Goal: Book appointment/travel/reservation

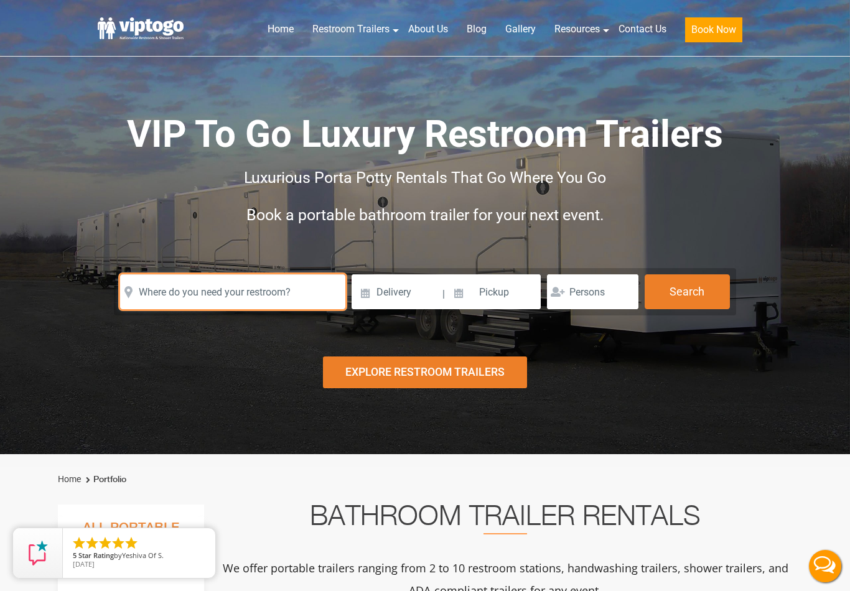
click at [142, 299] on input "text" at bounding box center [232, 291] width 225 height 35
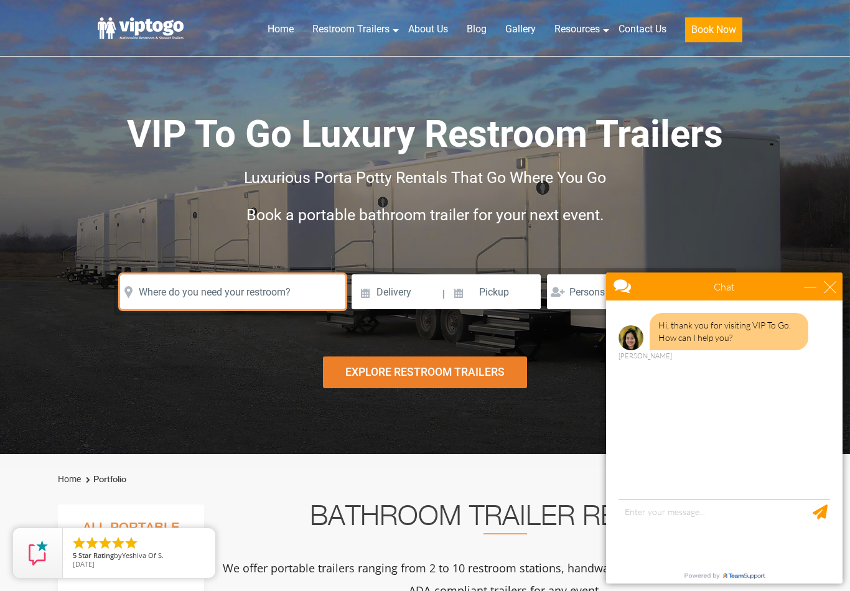
click at [149, 299] on input "text" at bounding box center [232, 291] width 225 height 35
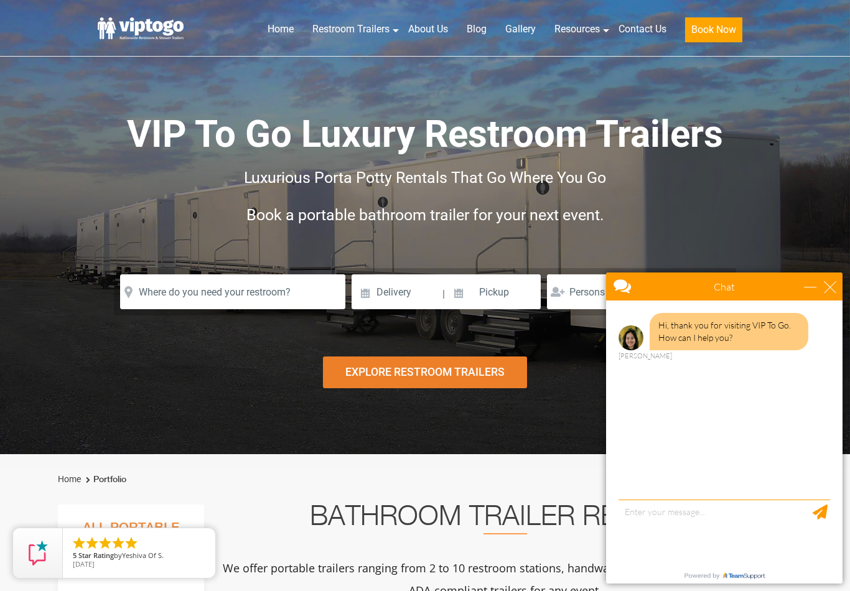
click at [83, 340] on div "Risk-Free Reservation! Free cancellation up to 48 hours before delivery. Book n…" at bounding box center [425, 227] width 850 height 454
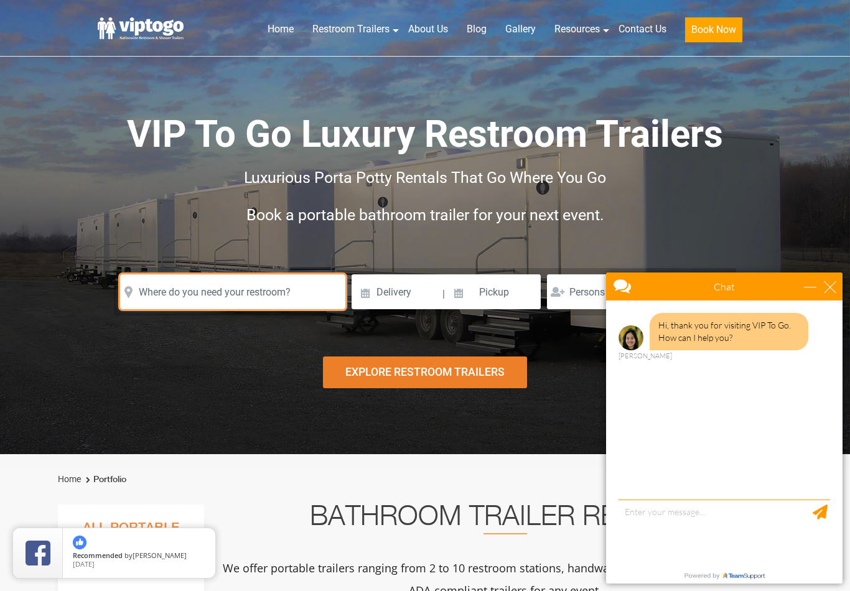
click at [149, 294] on input "text" at bounding box center [232, 291] width 225 height 35
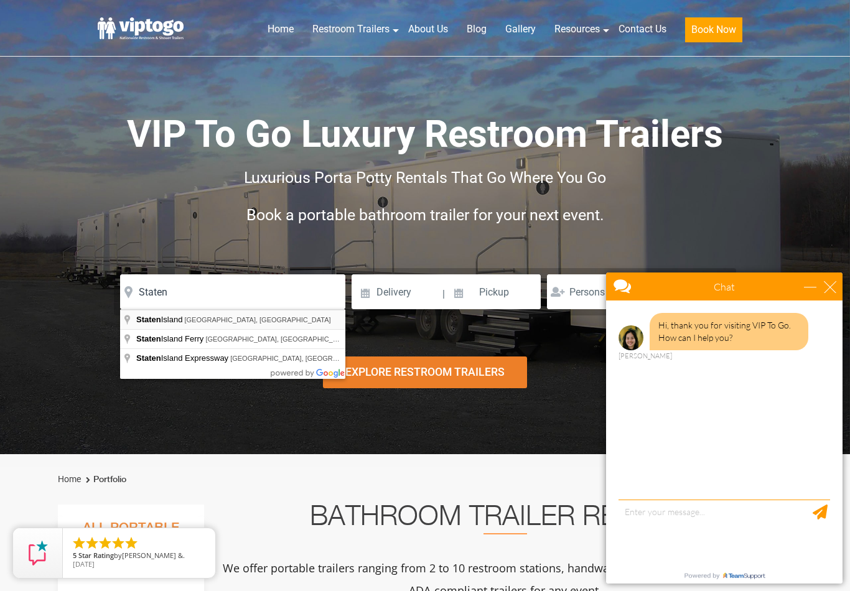
type input "[GEOGRAPHIC_DATA], [GEOGRAPHIC_DATA], [GEOGRAPHIC_DATA]"
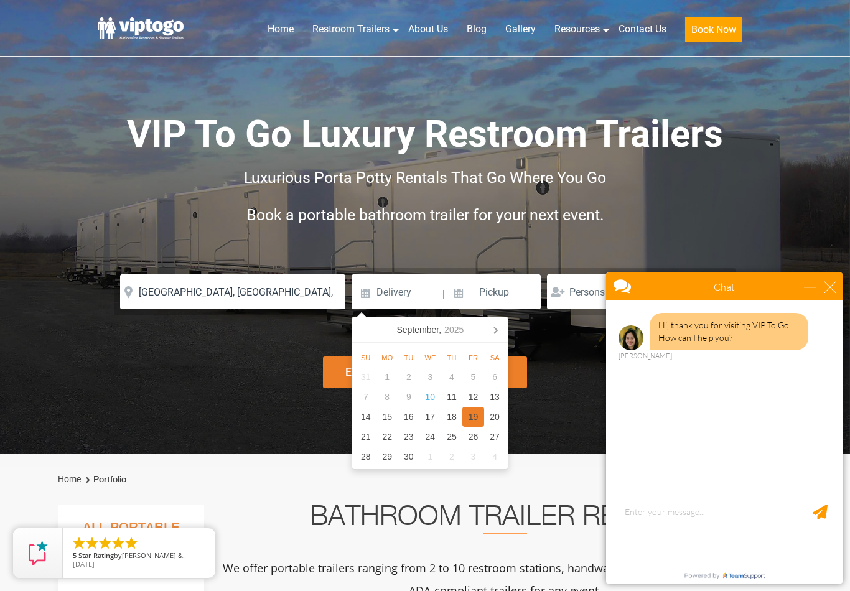
click at [473, 415] on div "19" at bounding box center [473, 417] width 22 height 20
type input "[DATE]"
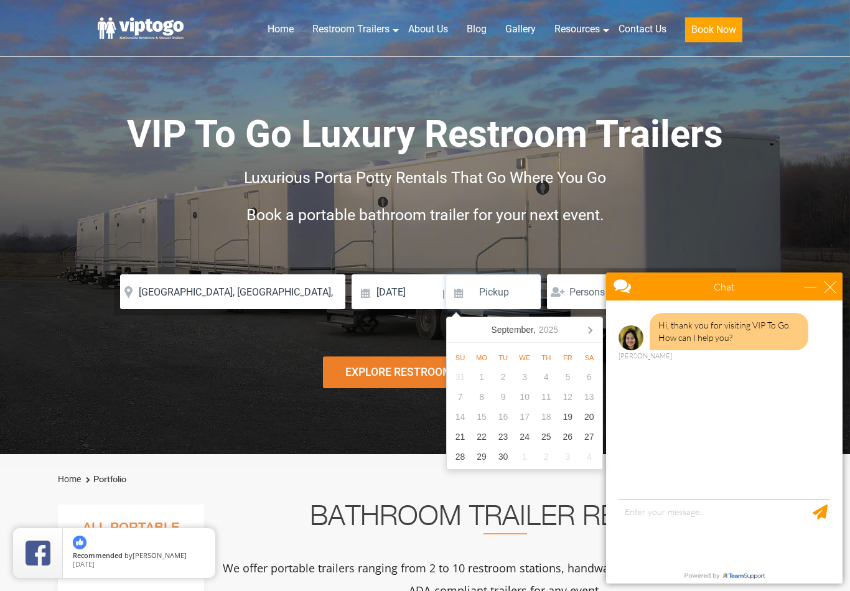
click at [462, 435] on div "21" at bounding box center [460, 437] width 22 height 20
type input "[DATE]"
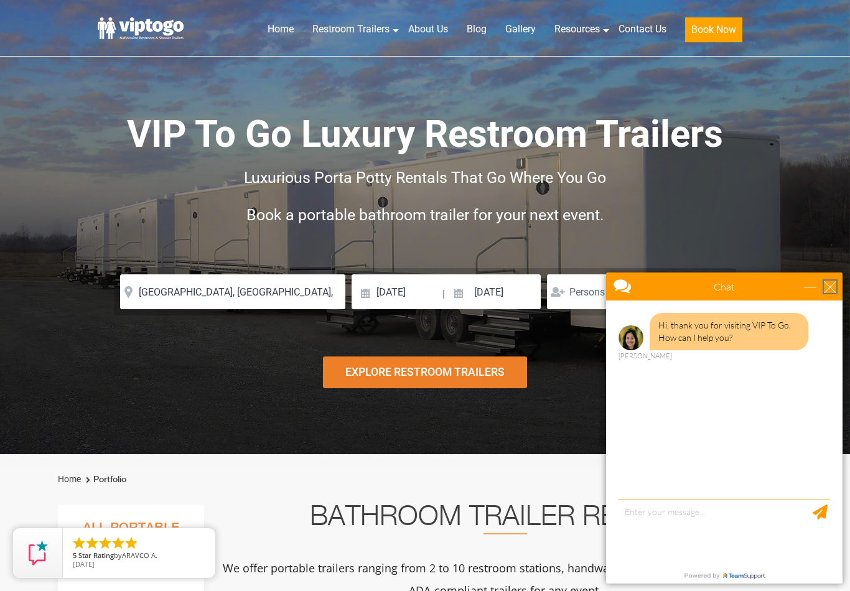
click at [832, 286] on div "close" at bounding box center [829, 287] width 12 height 12
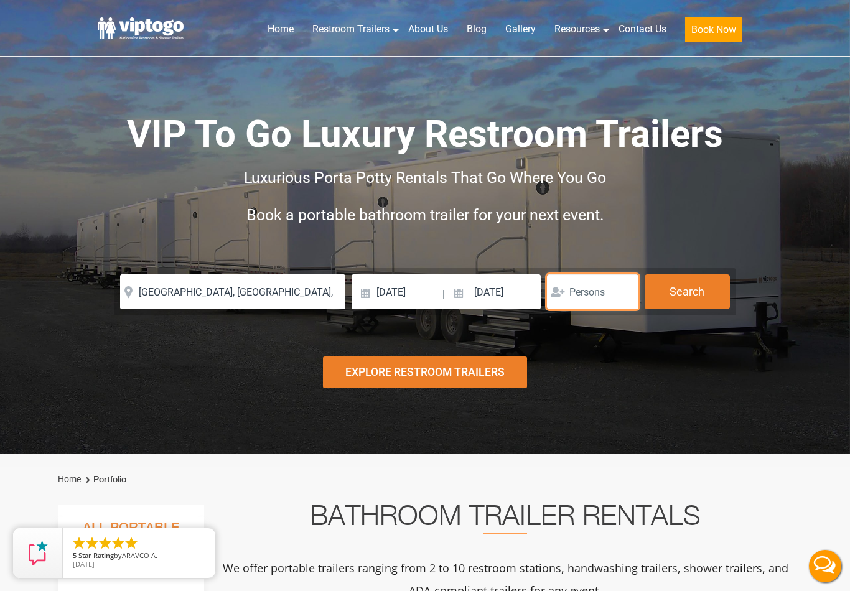
click at [605, 293] on input "number" at bounding box center [592, 291] width 91 height 35
click at [555, 294] on div at bounding box center [592, 291] width 91 height 35
click at [587, 292] on input "number" at bounding box center [592, 291] width 91 height 35
type input "75"
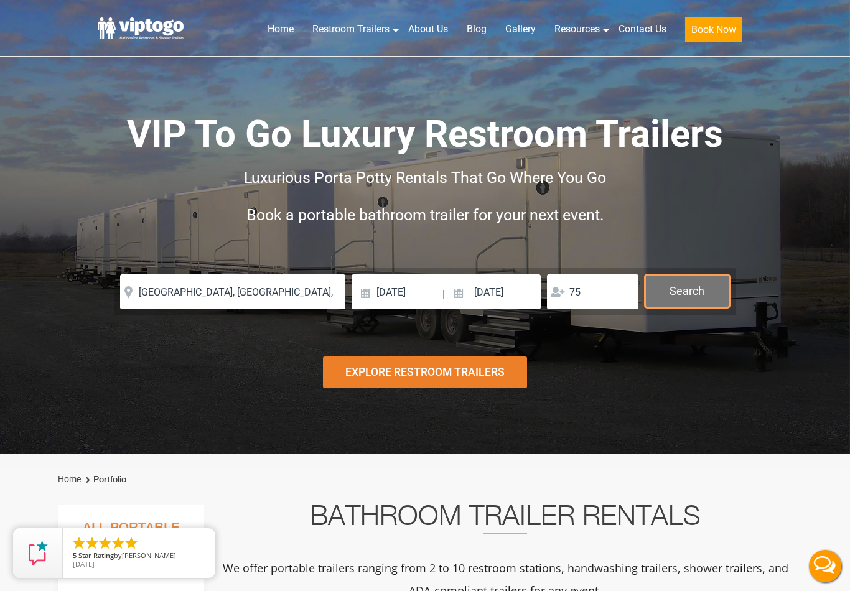
click at [688, 289] on button "Search" at bounding box center [686, 291] width 85 height 34
click at [471, 370] on div "Explore Restroom Trailers" at bounding box center [425, 372] width 204 height 32
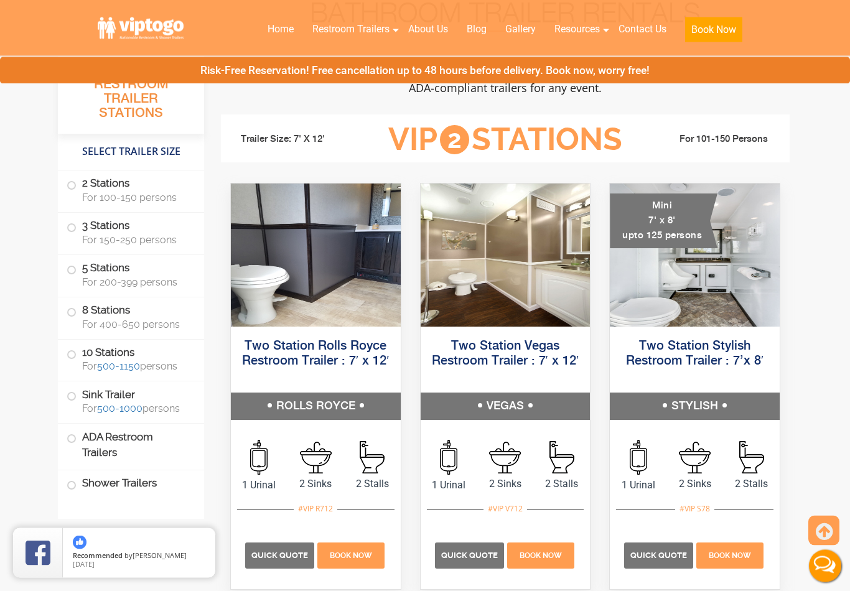
scroll to position [503, 0]
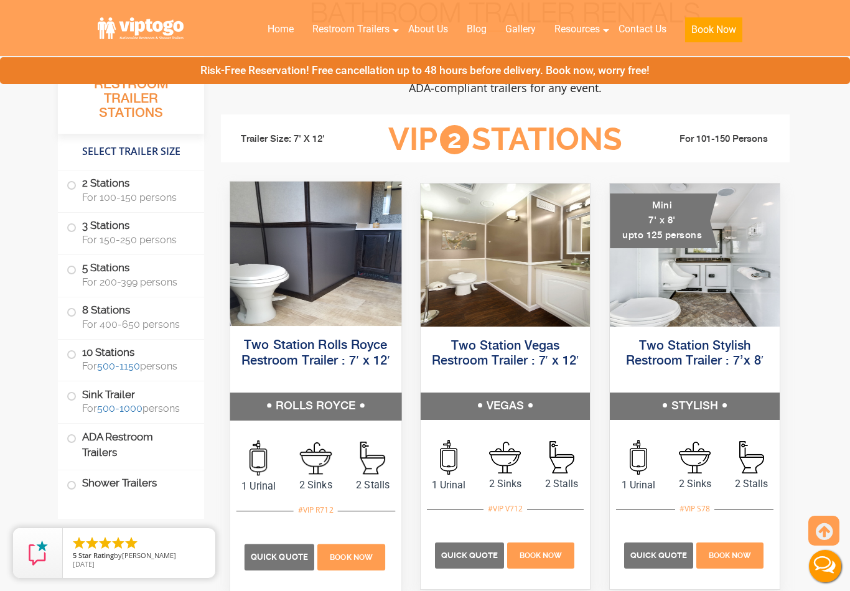
click at [299, 307] on img at bounding box center [315, 254] width 171 height 144
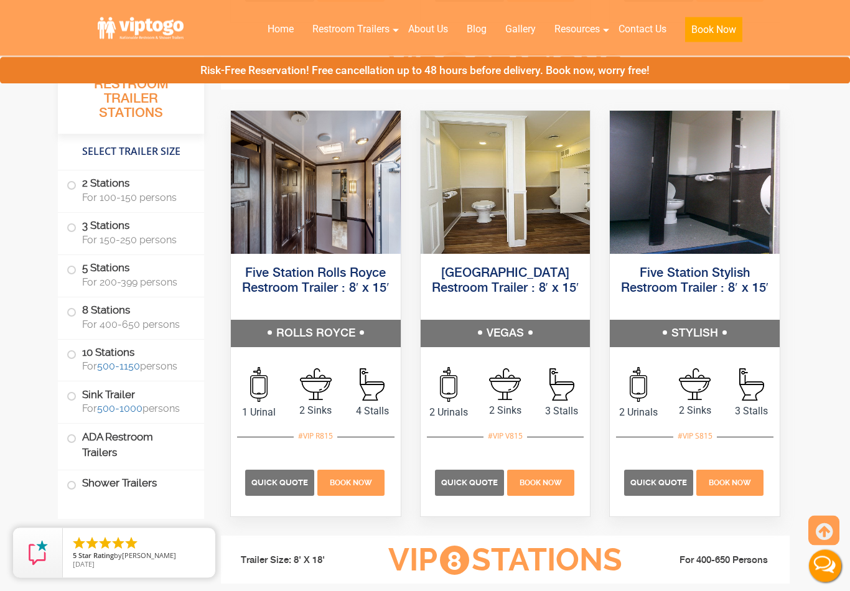
scroll to position [1891, 0]
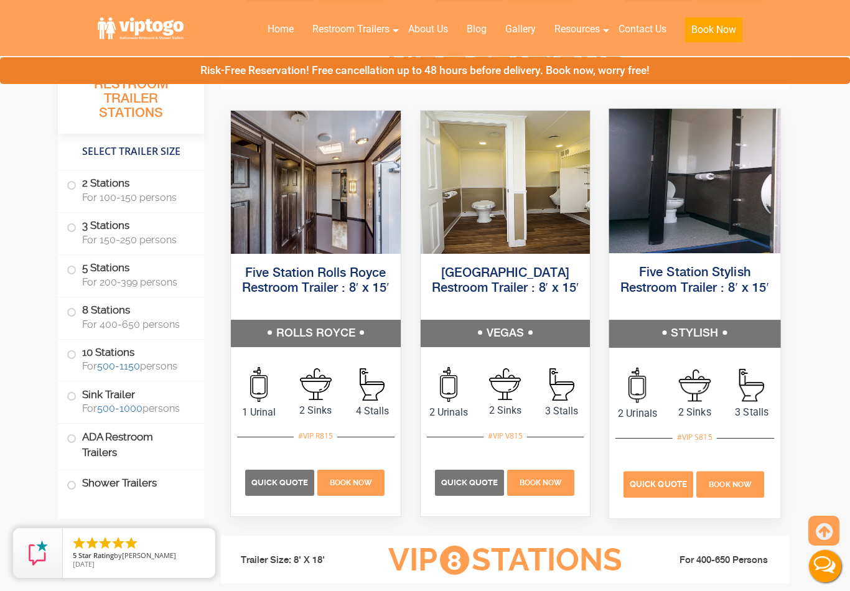
click at [673, 478] on p "Quick Quote" at bounding box center [658, 484] width 70 height 26
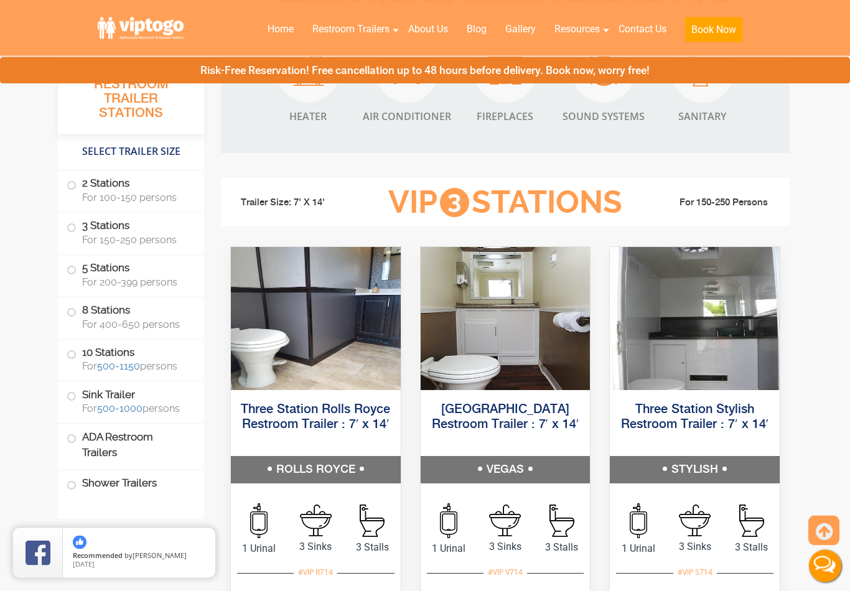
scroll to position [1253, 0]
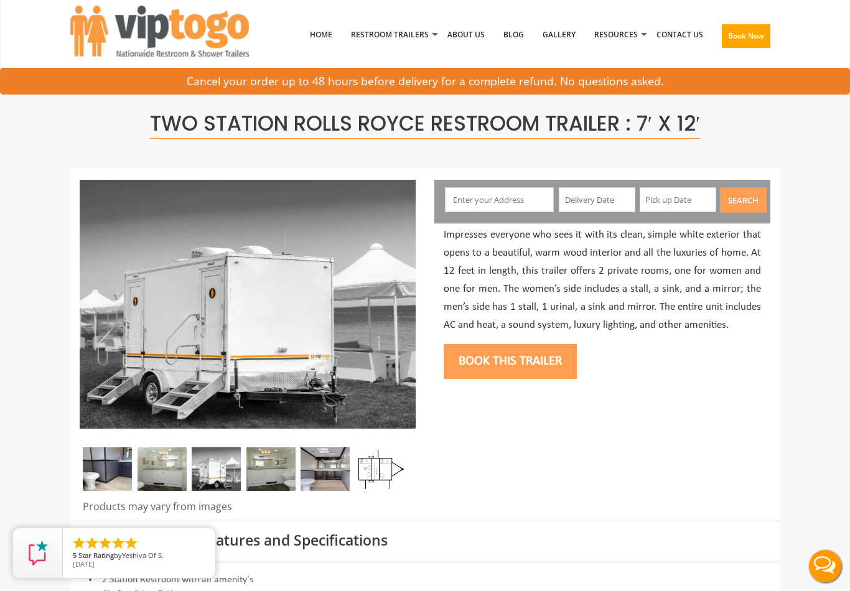
scroll to position [2, 0]
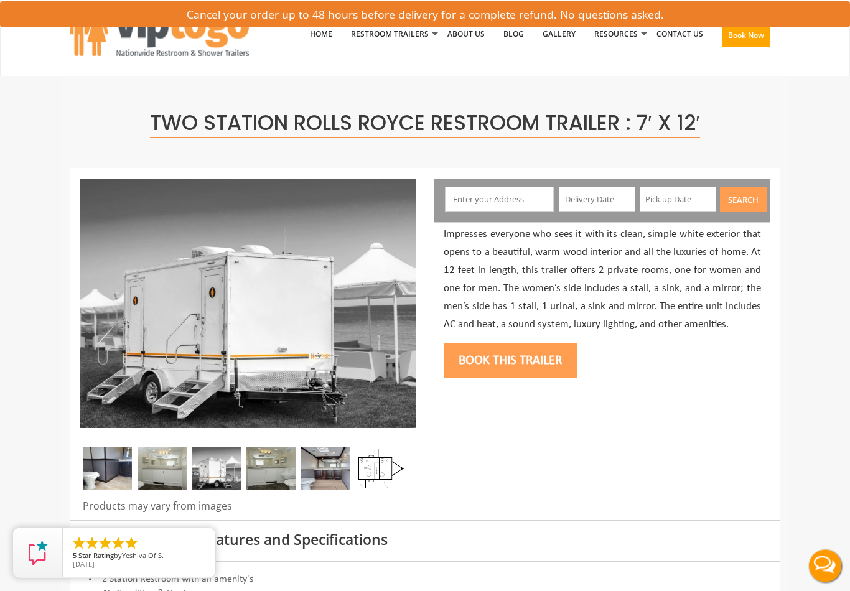
click at [103, 462] on img at bounding box center [107, 469] width 49 height 44
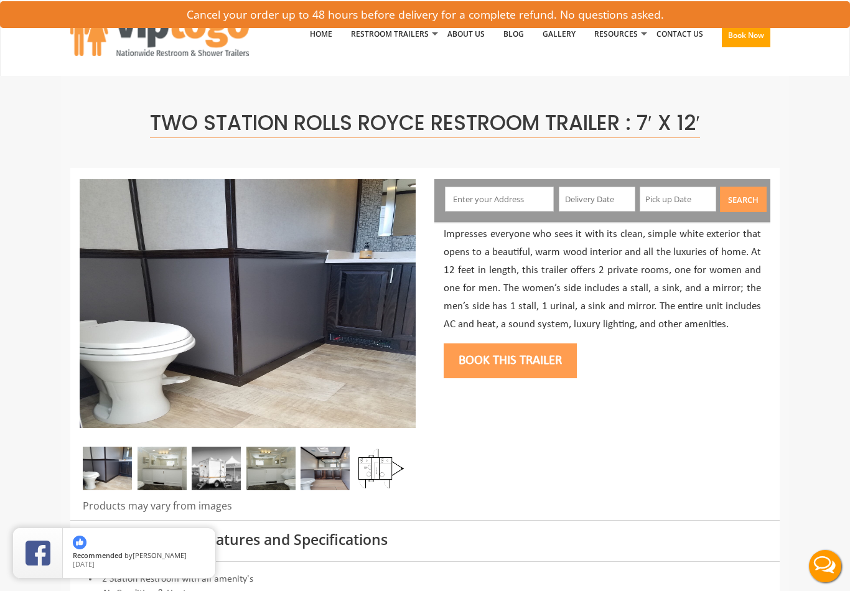
click at [149, 465] on img at bounding box center [161, 469] width 49 height 44
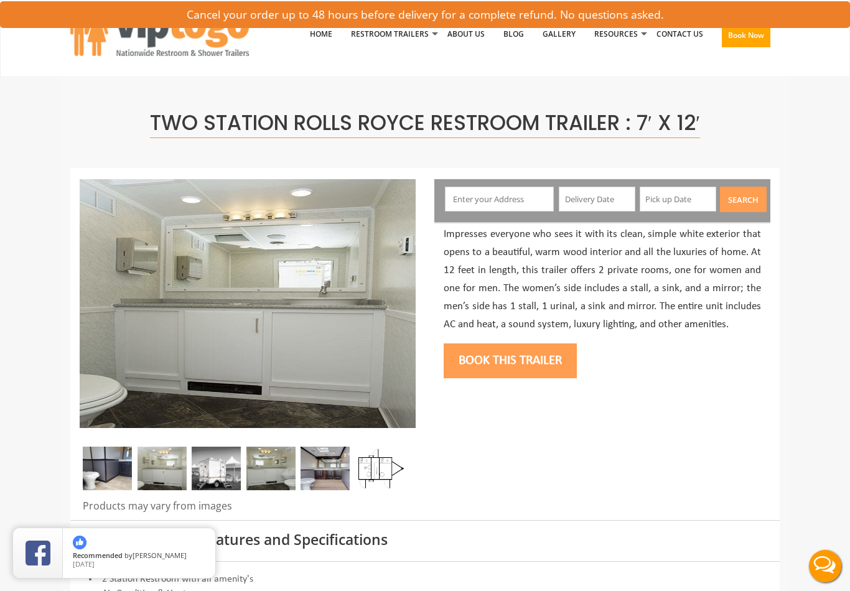
click at [211, 470] on img at bounding box center [216, 469] width 49 height 44
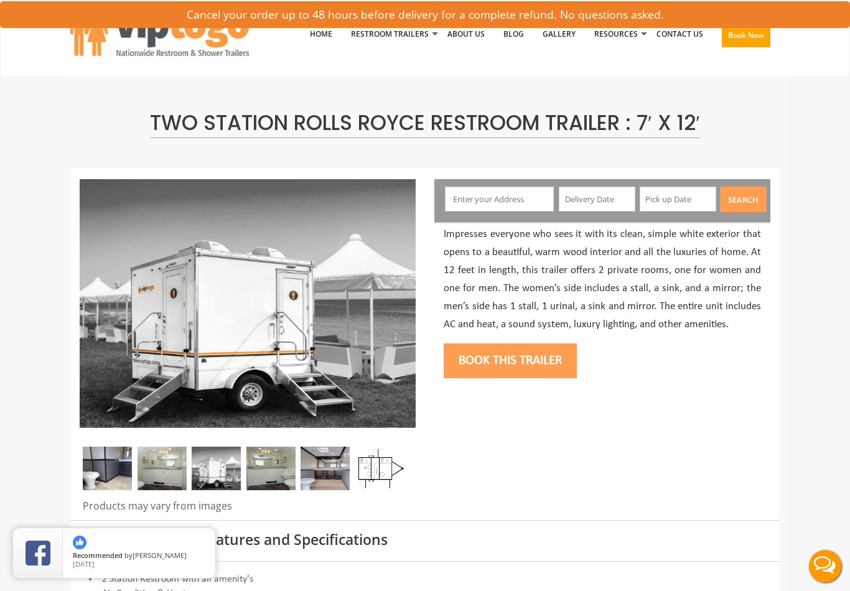
click at [255, 462] on img at bounding box center [270, 469] width 49 height 44
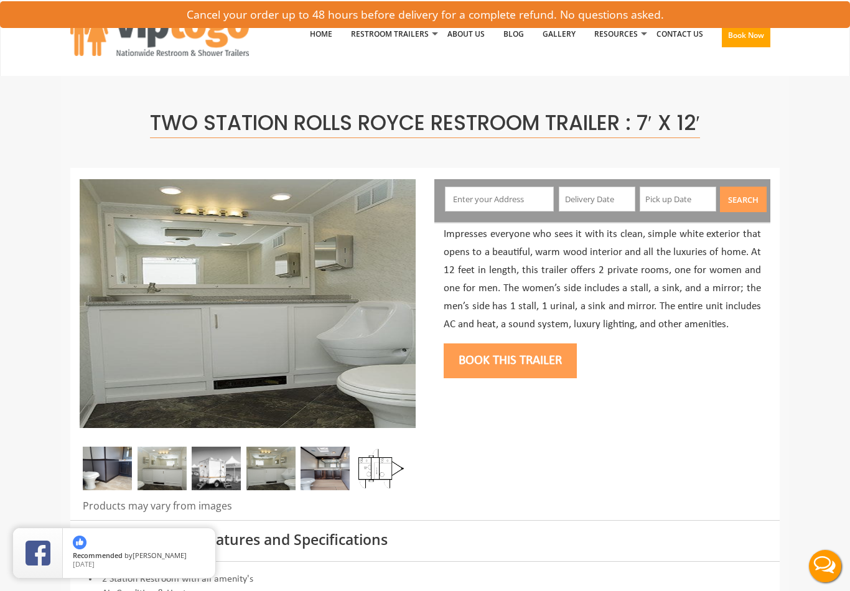
click at [323, 467] on img at bounding box center [324, 469] width 49 height 44
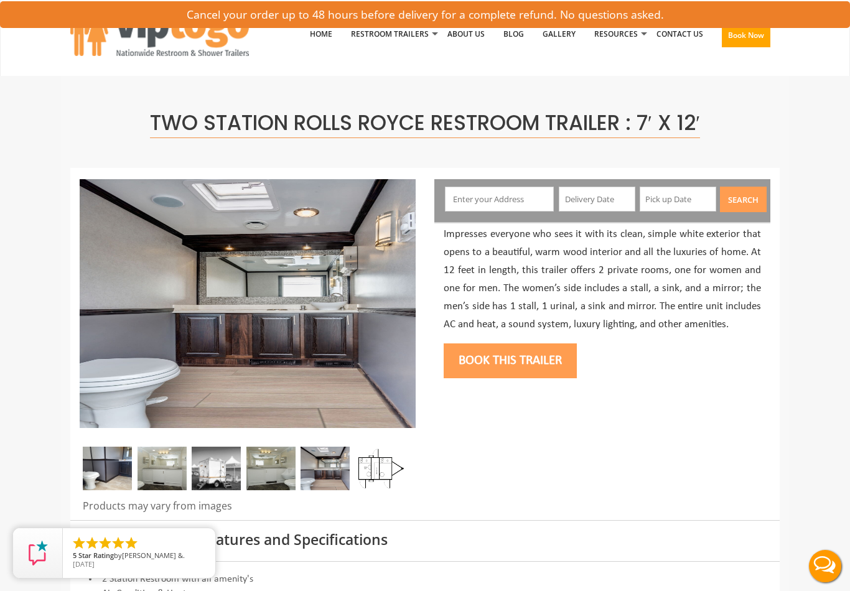
click at [101, 464] on img at bounding box center [107, 469] width 49 height 44
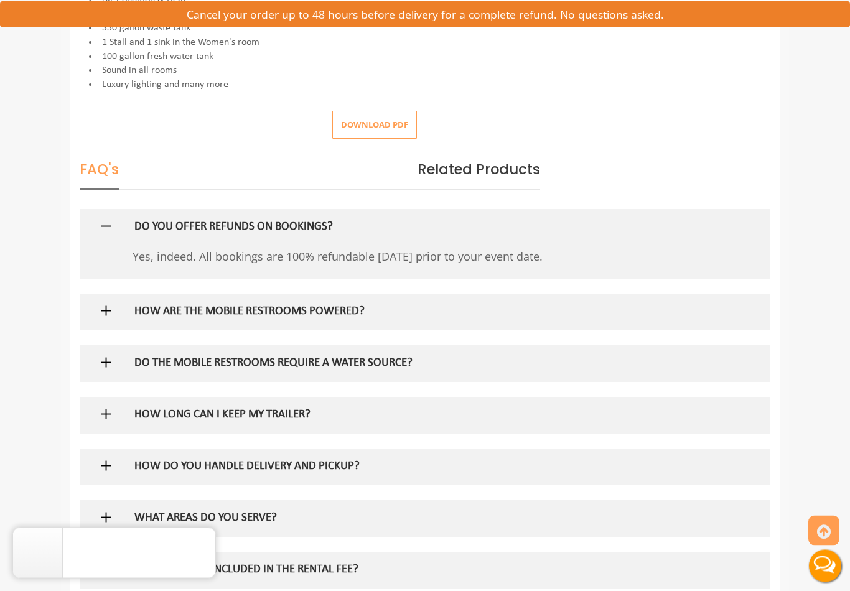
scroll to position [598, 0]
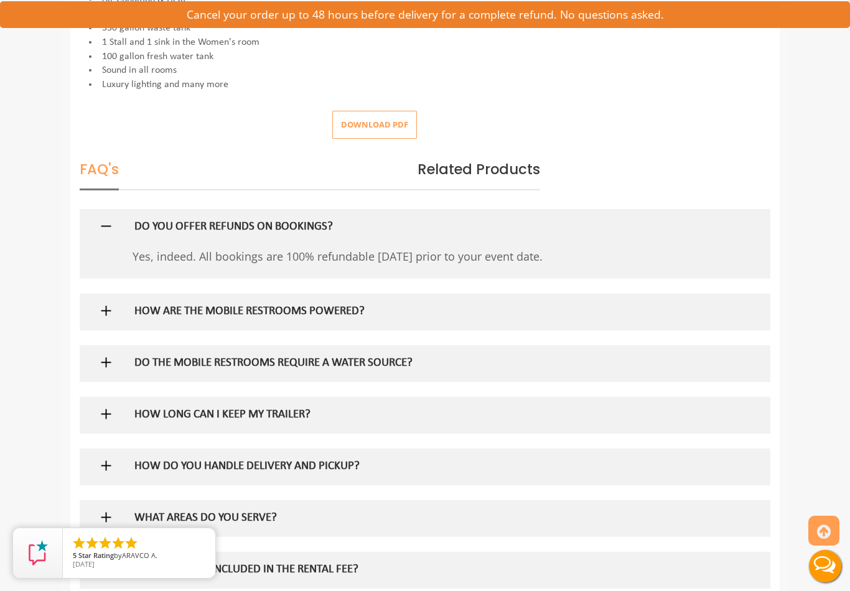
click at [127, 309] on div "HOW ARE THE MOBILE RESTROOMS POWERED?" at bounding box center [405, 312] width 560 height 36
click at [96, 306] on div at bounding box center [425, 312] width 672 height 36
click at [109, 303] on img at bounding box center [106, 311] width 16 height 16
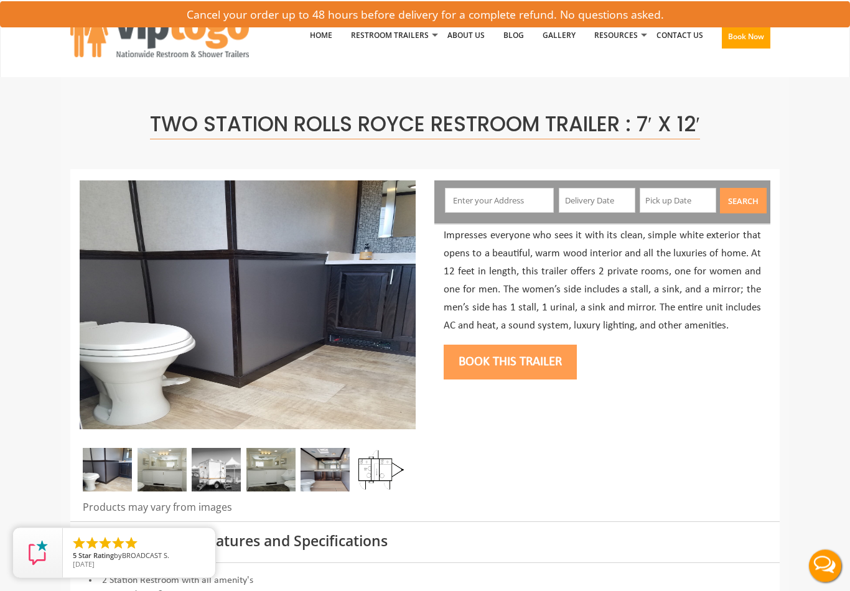
scroll to position [0, 0]
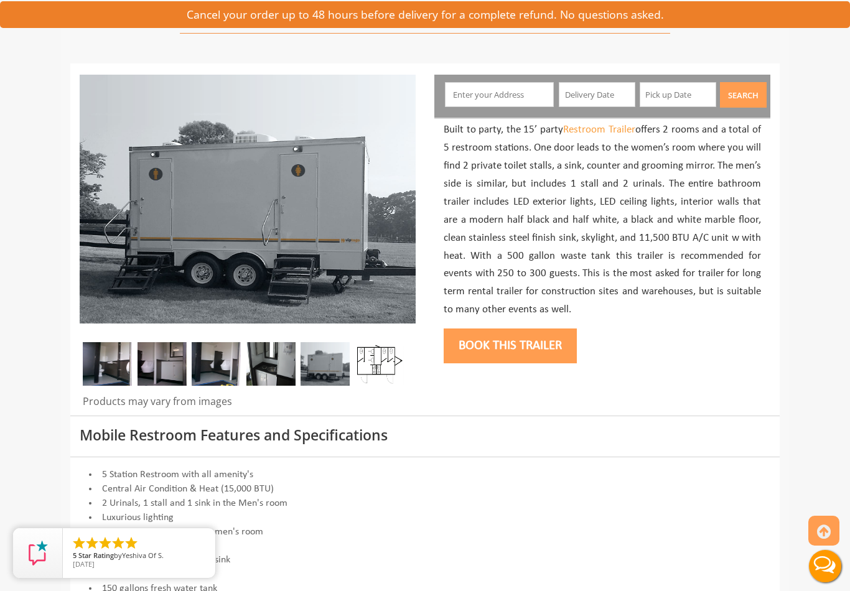
scroll to position [100, 0]
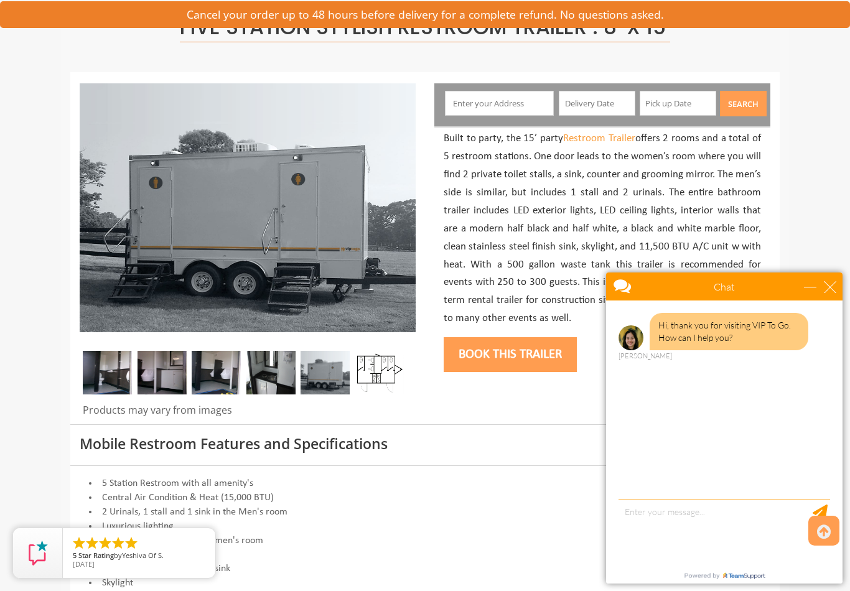
click at [524, 107] on input "text" at bounding box center [499, 103] width 109 height 25
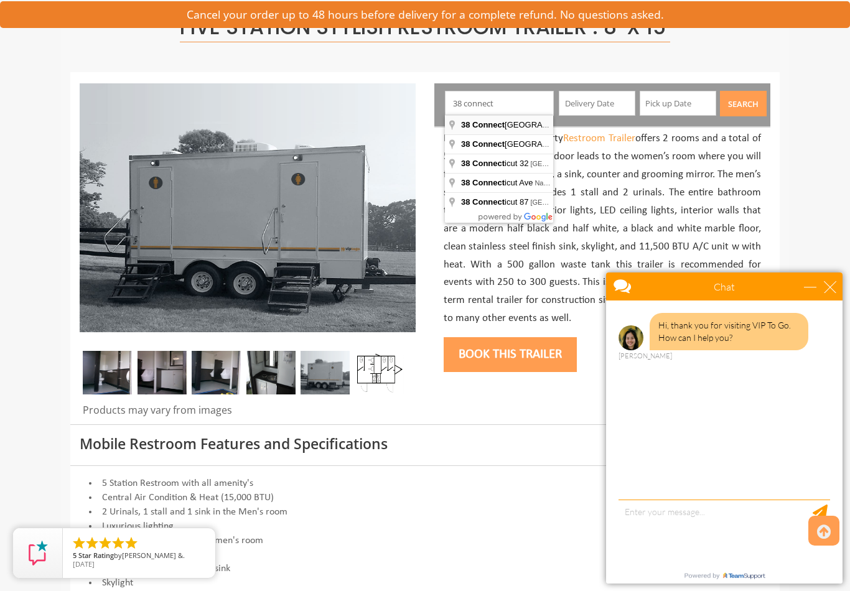
type input "38 Connecticut Street, Staten Island, NY, USA"
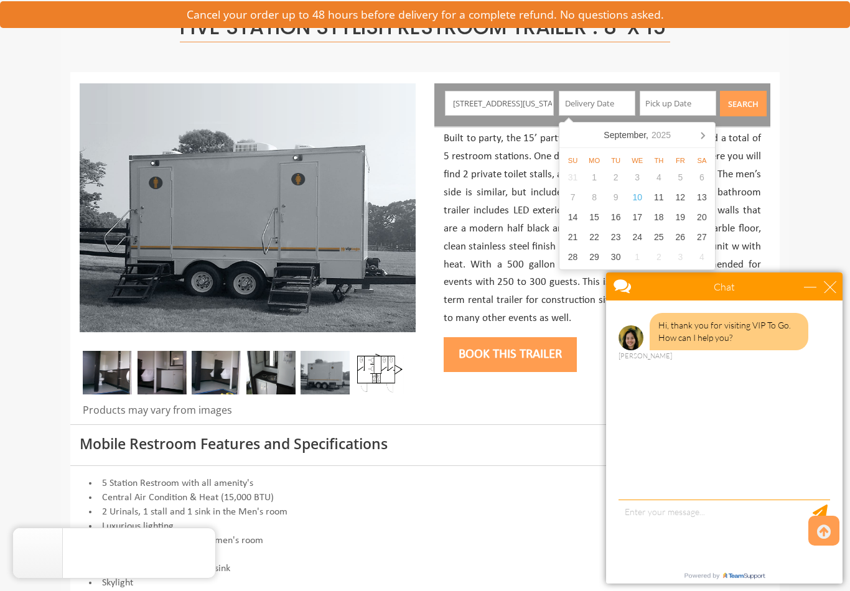
click at [681, 217] on div "19" at bounding box center [680, 217] width 22 height 20
type input "[DATE]"
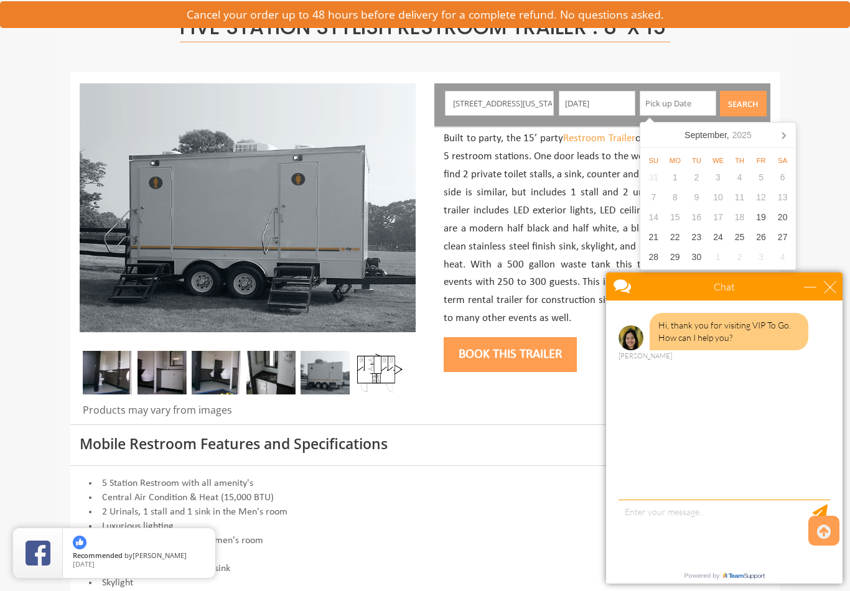
click at [655, 238] on div "21" at bounding box center [653, 237] width 22 height 20
type input "[DATE]"
click at [746, 103] on button "Search" at bounding box center [743, 104] width 47 height 26
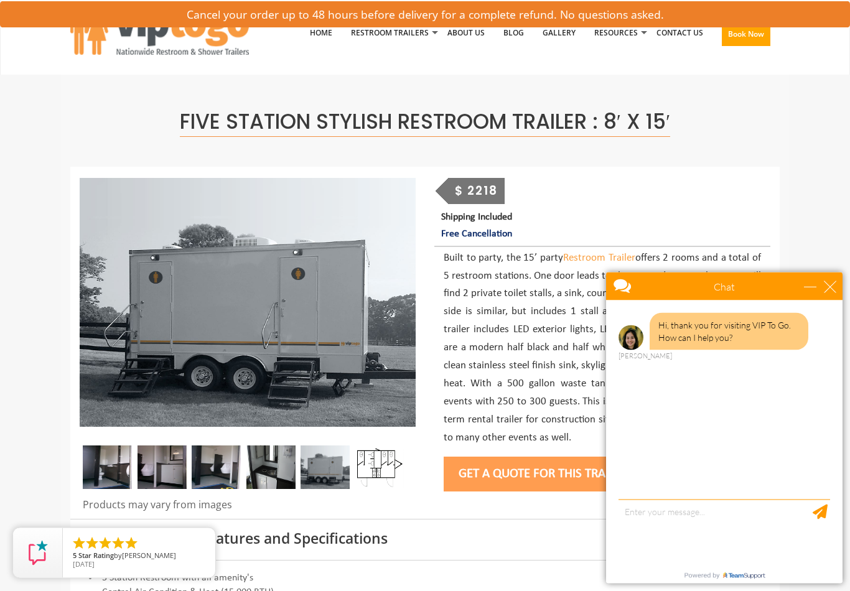
scroll to position [0, 0]
